Goal: Obtain resource: Download file/media

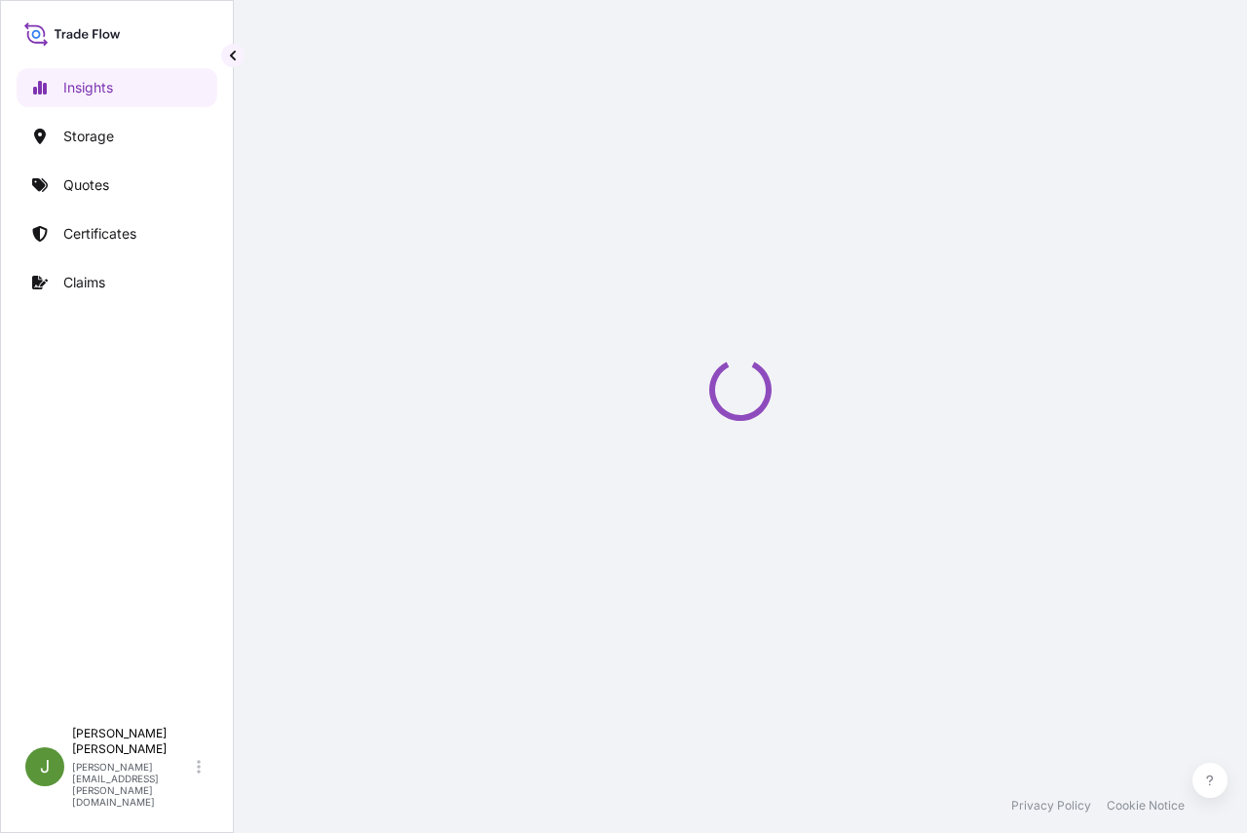
select select "2025"
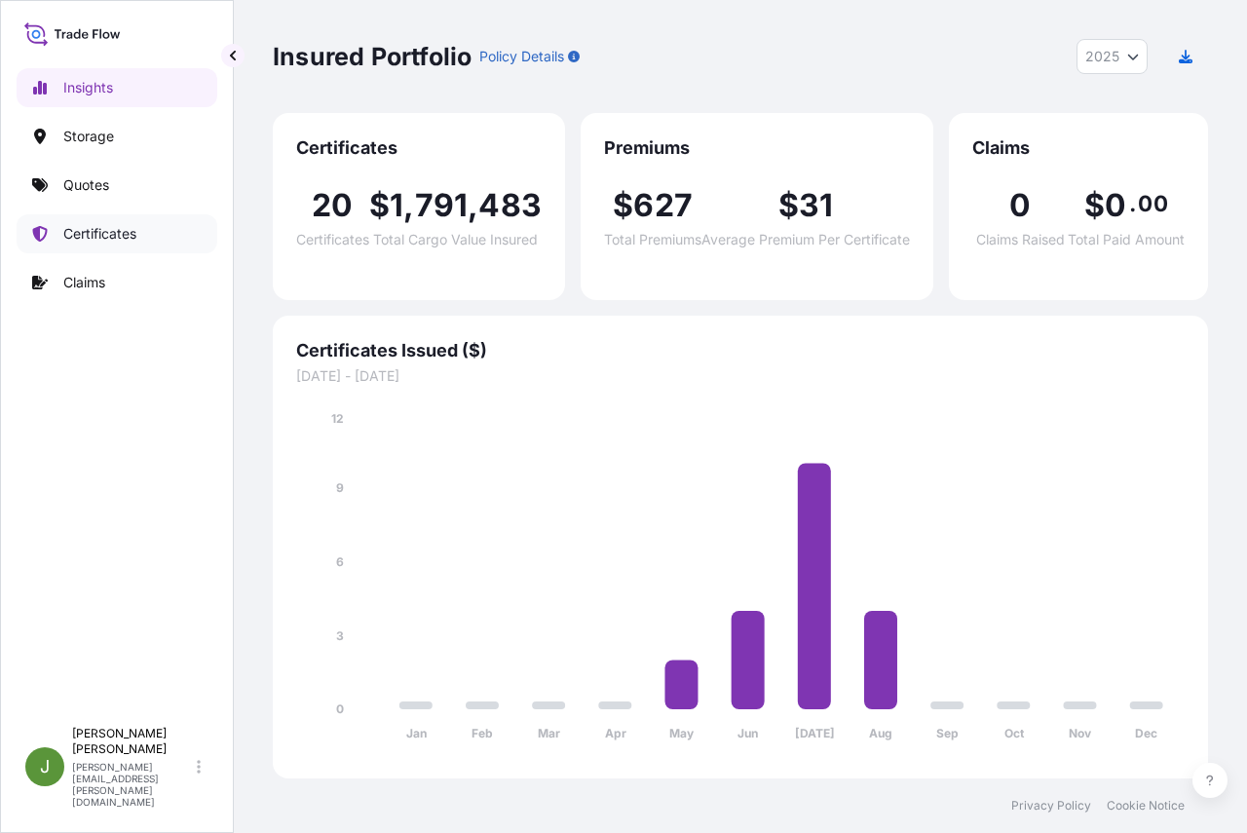
click at [103, 232] on p "Certificates" at bounding box center [99, 233] width 73 height 19
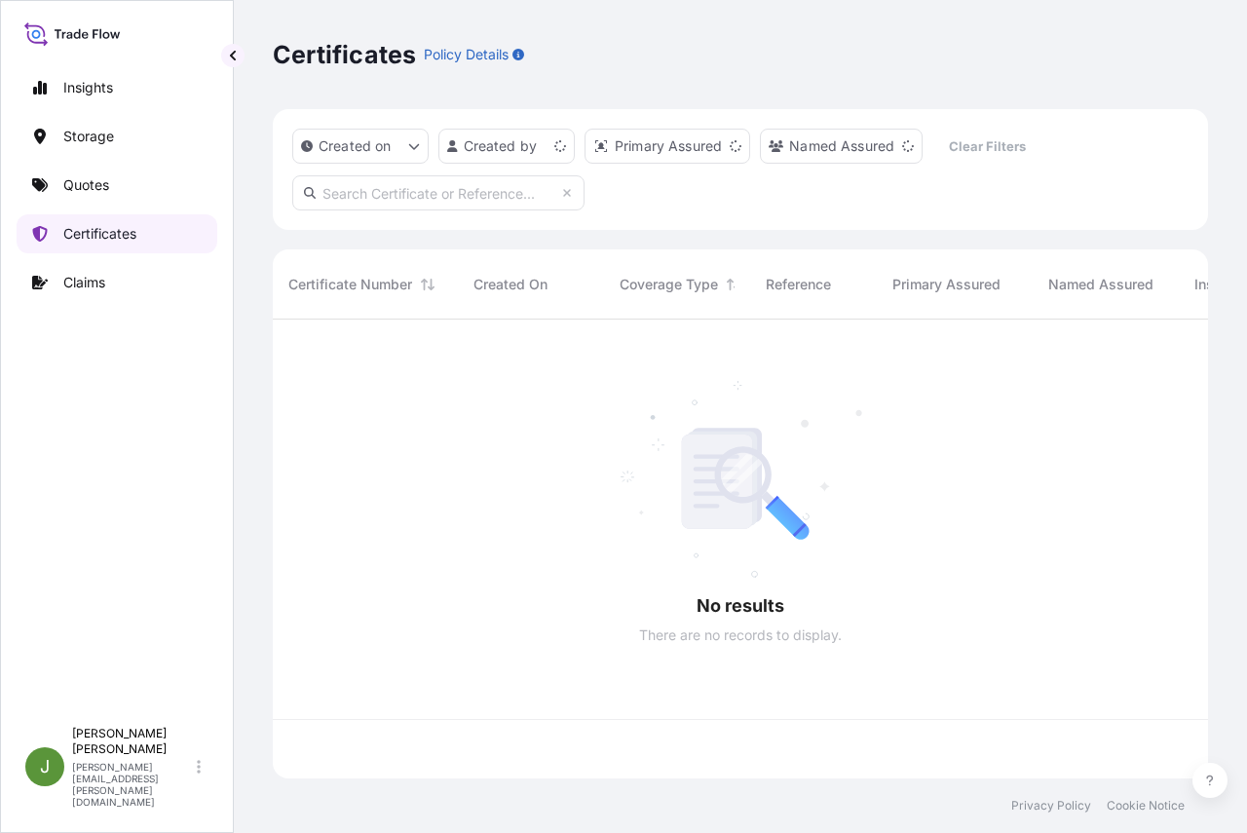
scroll to position [455, 921]
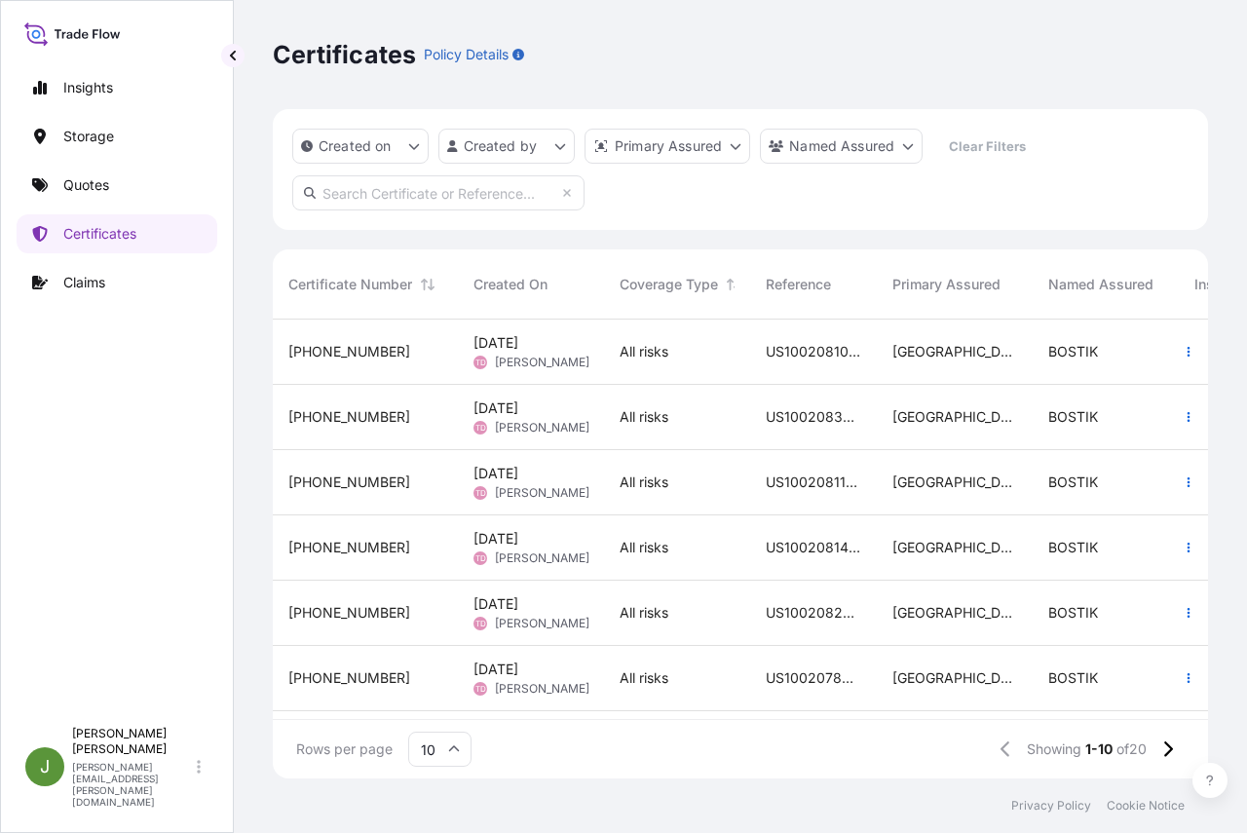
click at [391, 187] on input "text" at bounding box center [438, 192] width 292 height 35
paste input "US10020842634"
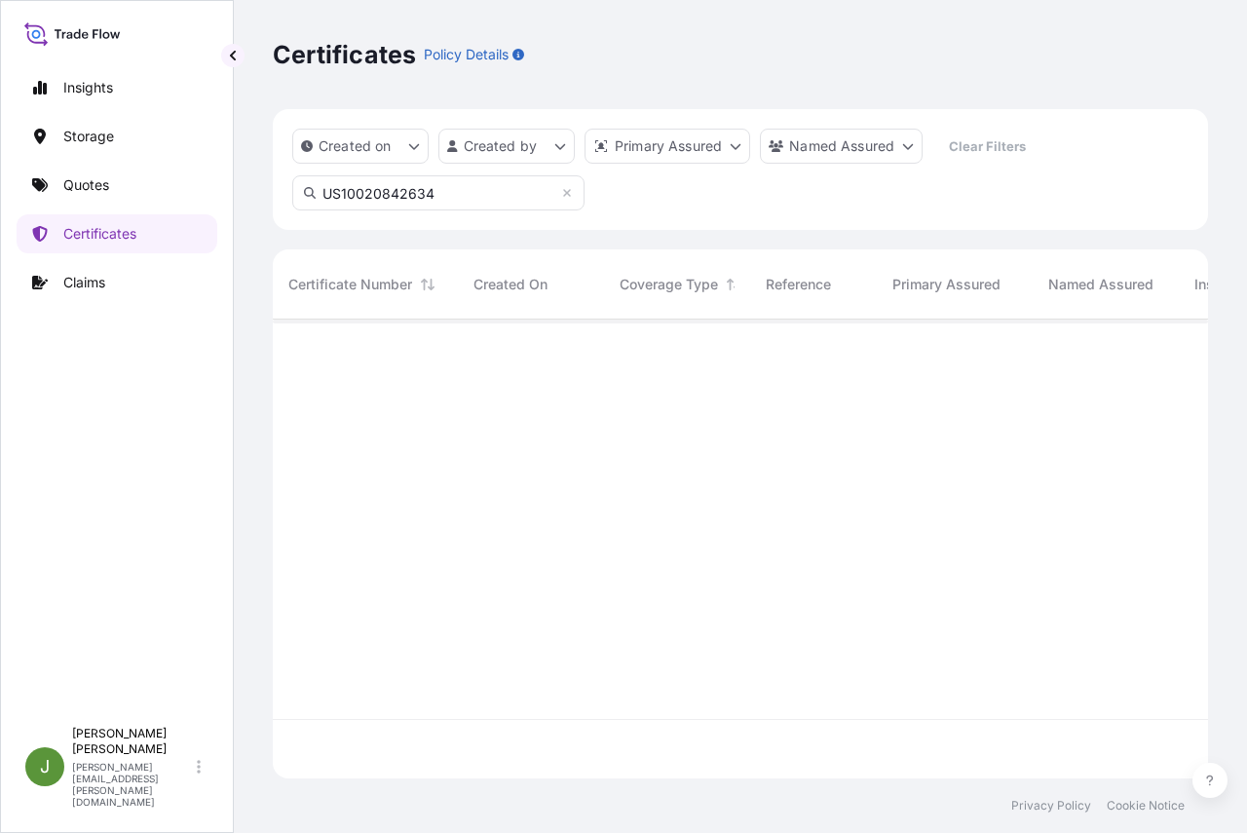
scroll to position [514, 921]
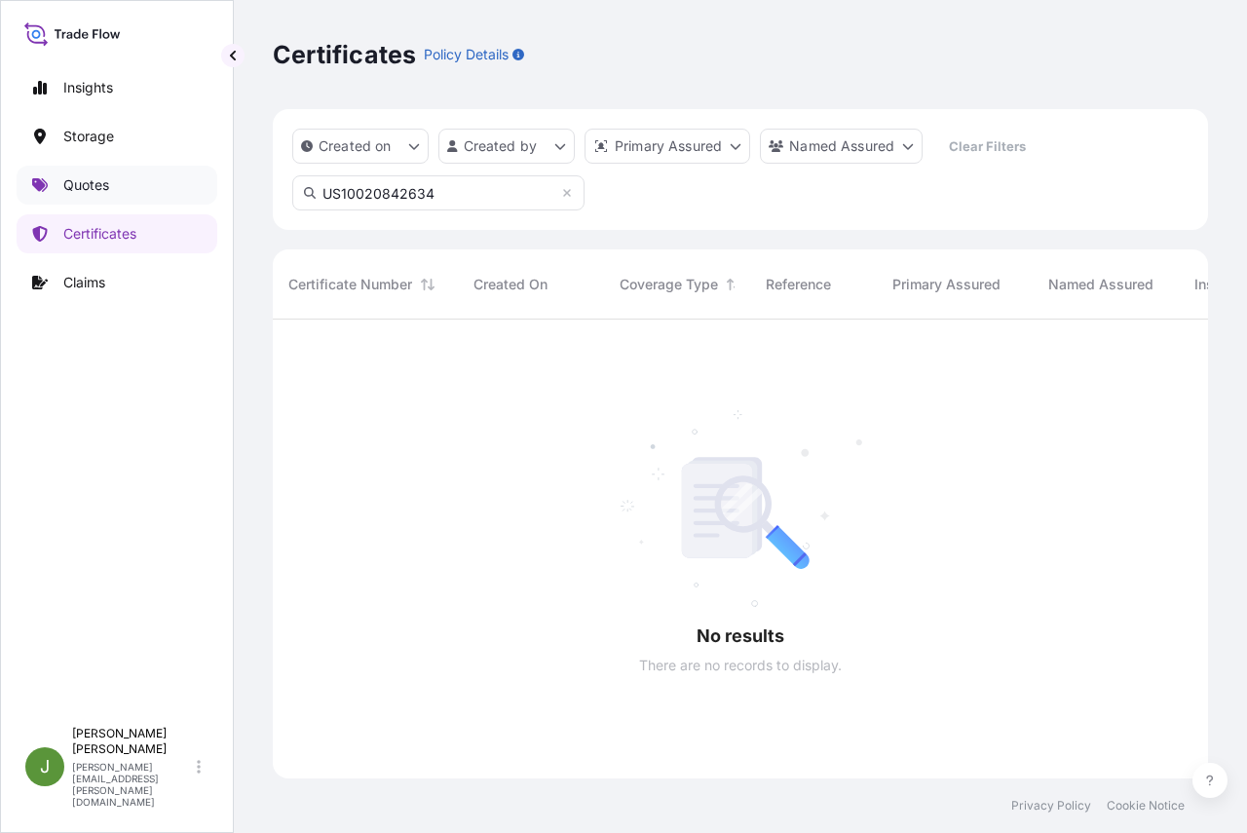
type input "US10020842634"
click at [96, 181] on p "Quotes" at bounding box center [86, 184] width 46 height 19
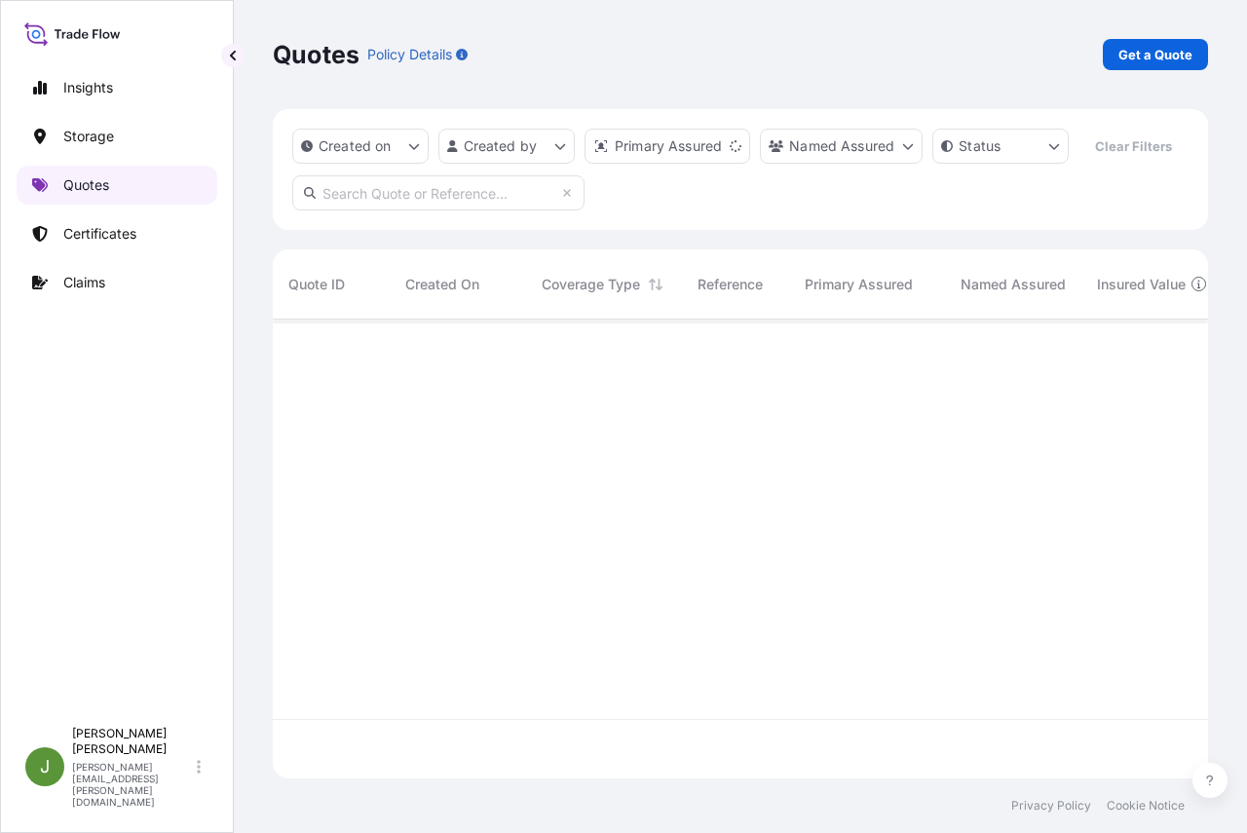
scroll to position [414, 921]
click at [411, 210] on input "text" at bounding box center [438, 192] width 292 height 35
paste input "US10020842634"
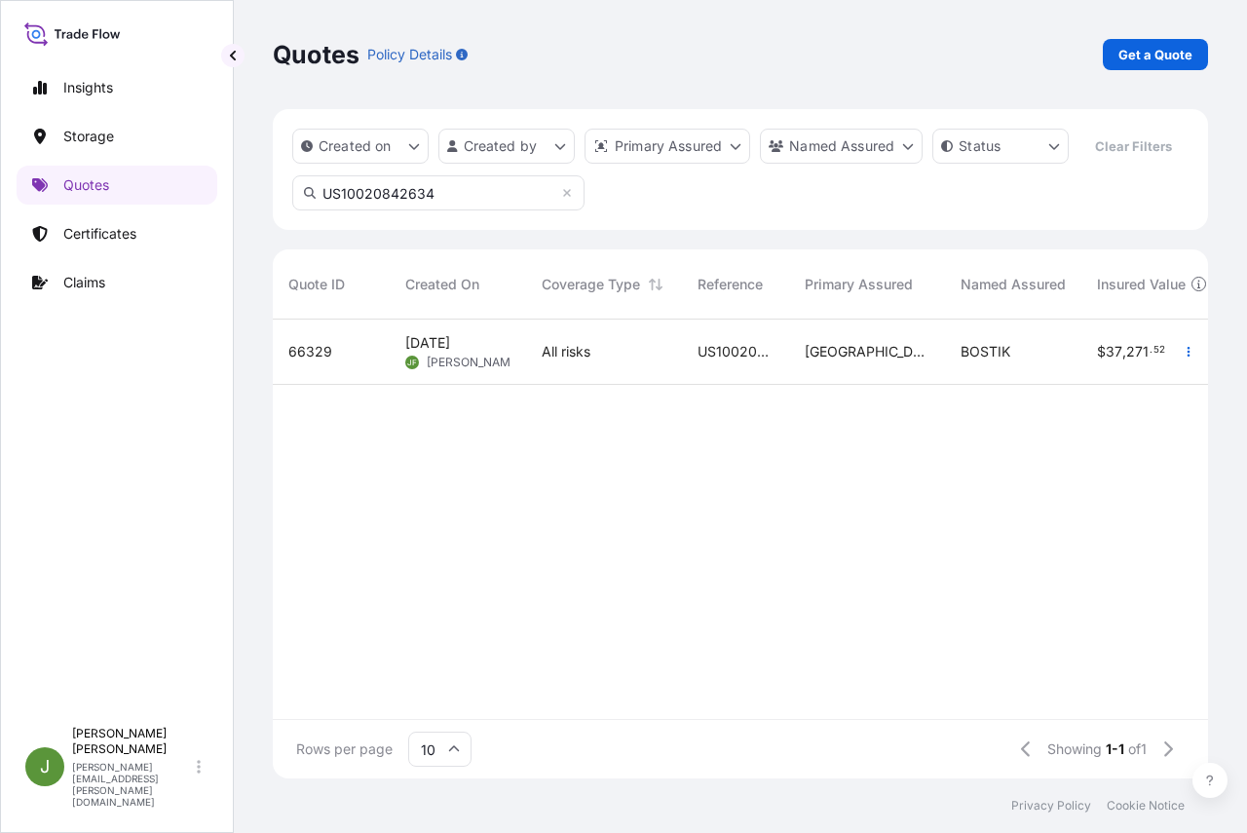
type input "US10020842634"
click at [737, 361] on span "US10020842634" at bounding box center [736, 351] width 76 height 19
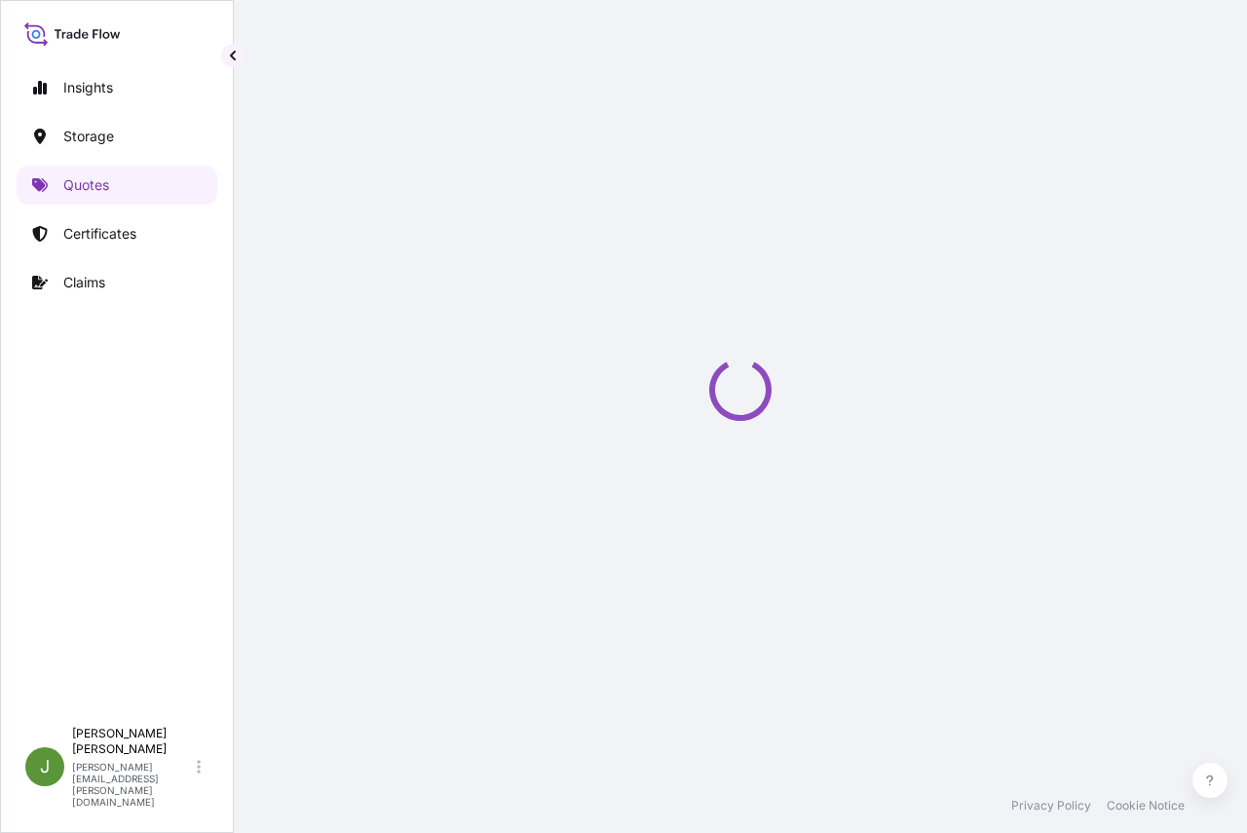
select select "Water"
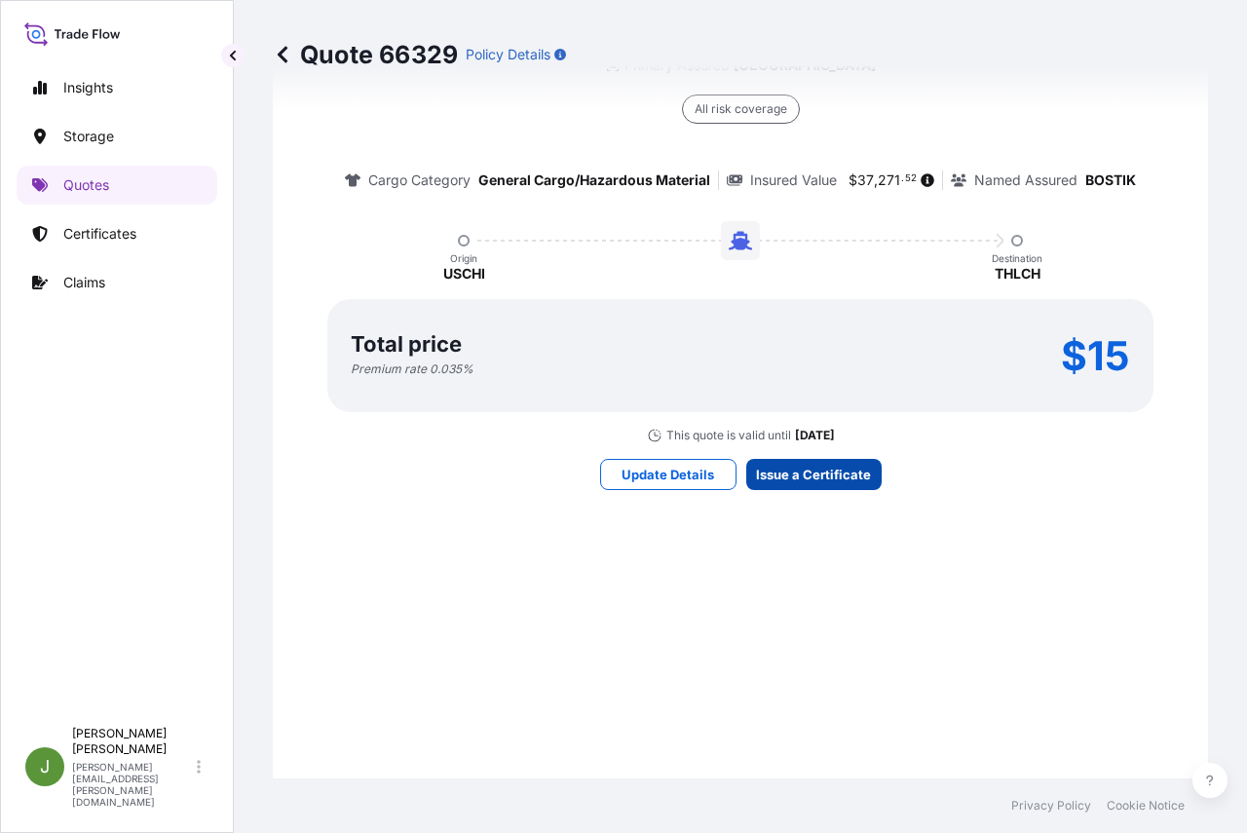
scroll to position [2980, 0]
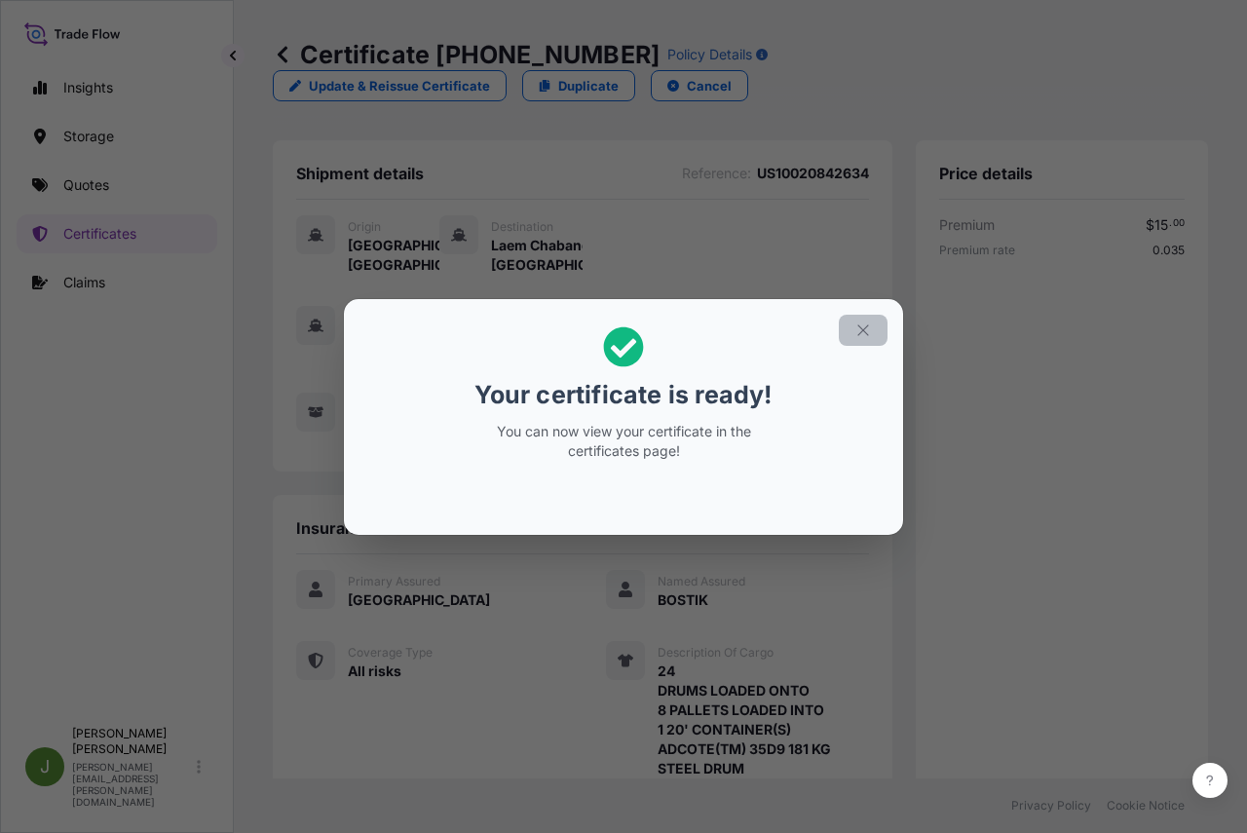
click at [858, 329] on icon "button" at bounding box center [863, 330] width 18 height 18
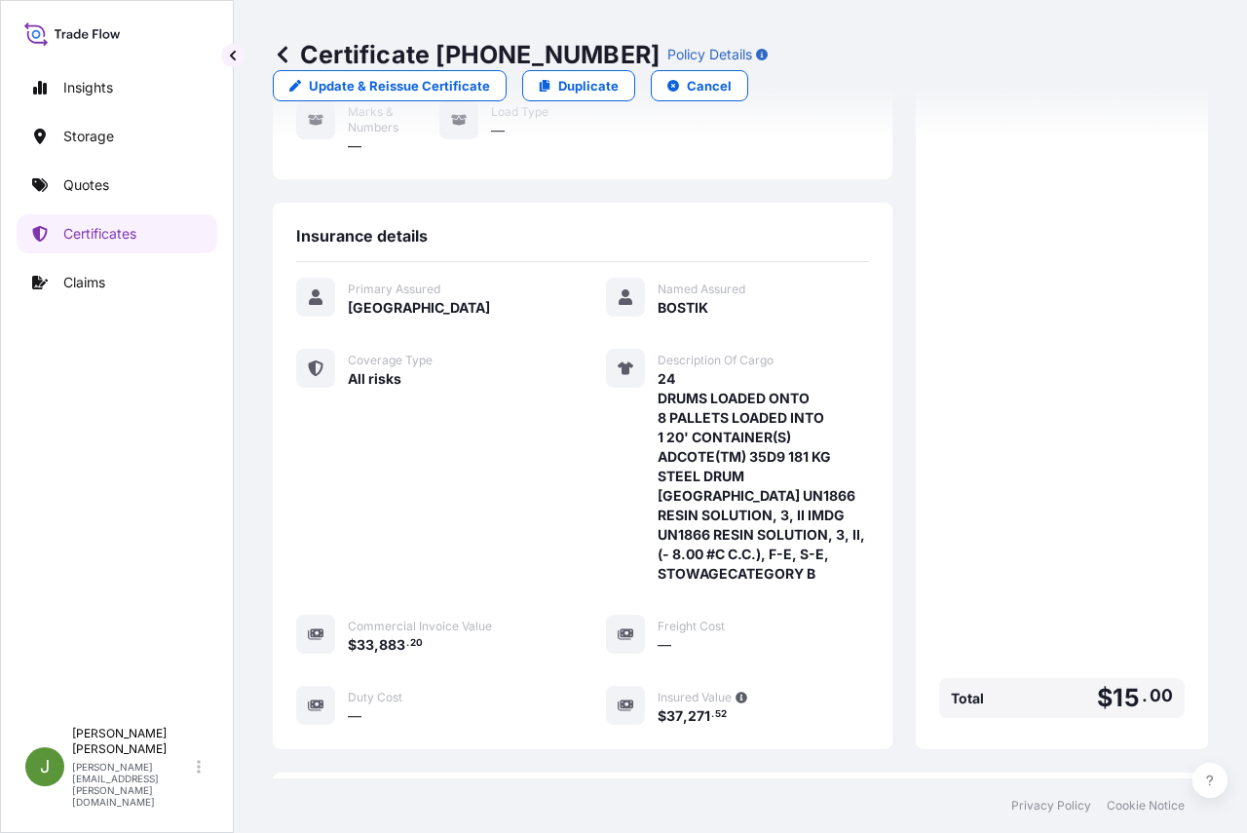
scroll to position [579, 0]
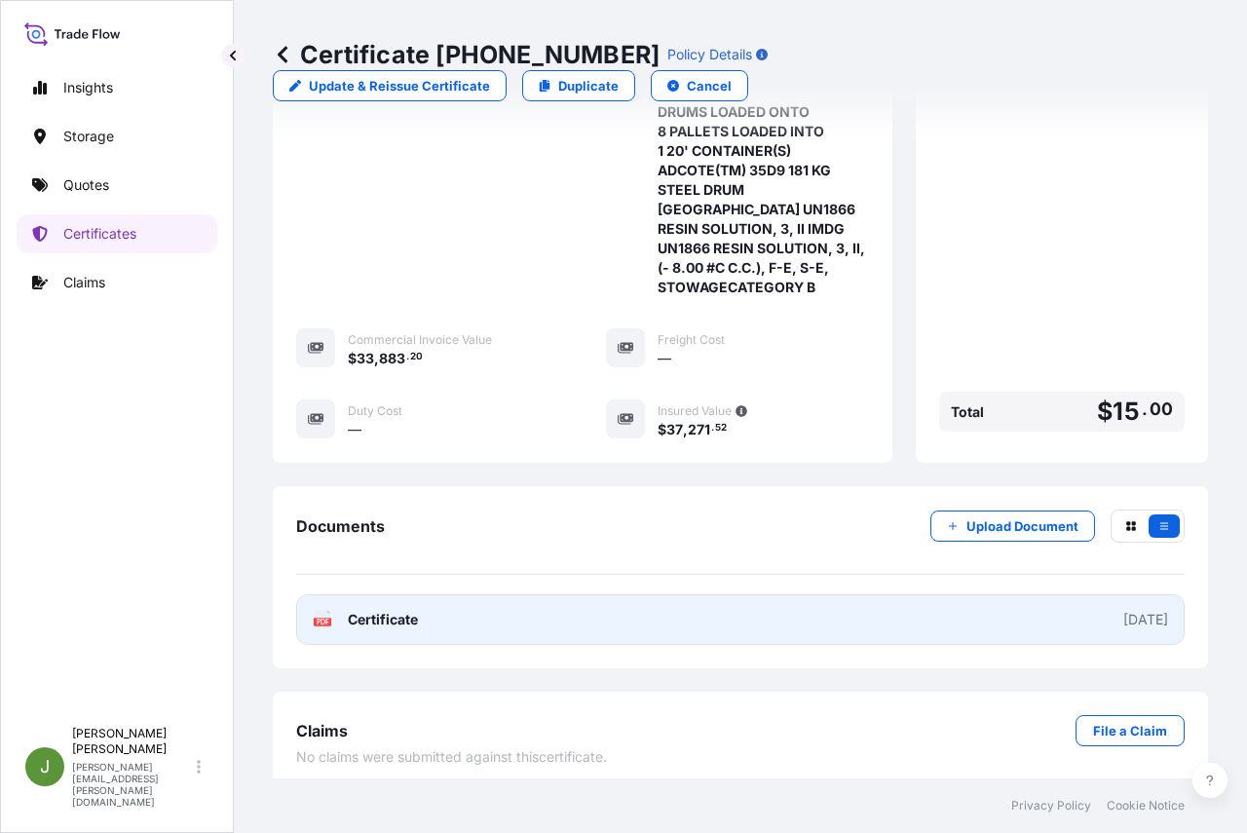
click at [910, 594] on link "PDF Certificate [DATE]" at bounding box center [740, 619] width 888 height 51
